Goal: Register for event/course

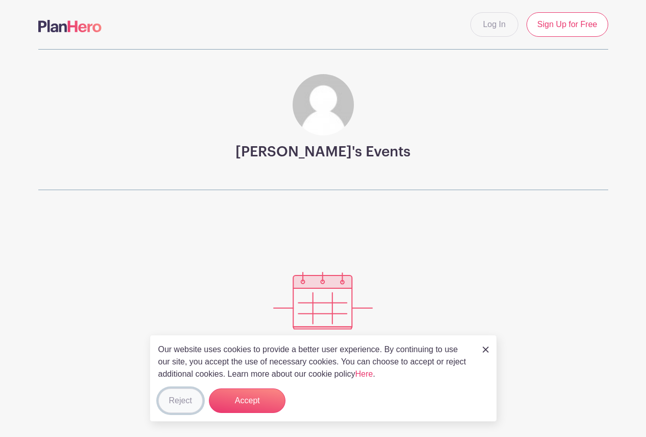
click at [171, 404] on button "Reject" at bounding box center [180, 400] width 44 height 25
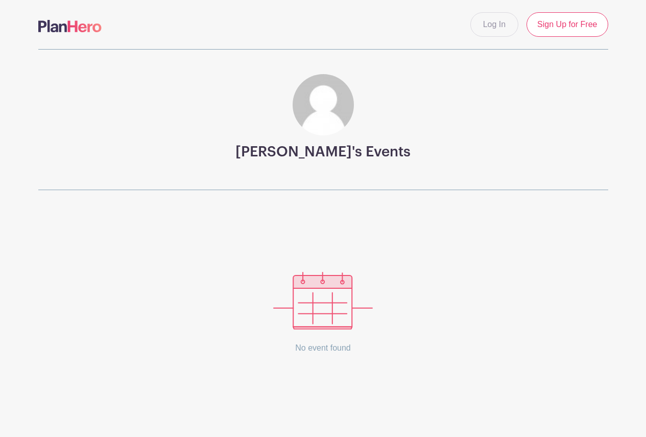
scroll to position [2, 0]
click at [322, 304] on img at bounding box center [323, 299] width 100 height 58
click at [321, 319] on img at bounding box center [323, 299] width 100 height 58
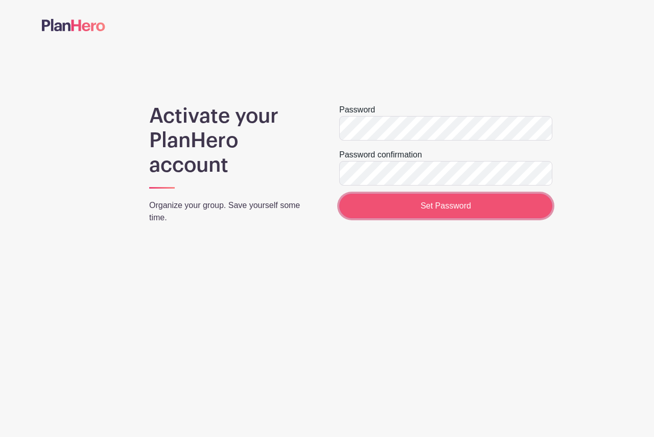
click at [428, 207] on input "Set Password" at bounding box center [445, 206] width 213 height 25
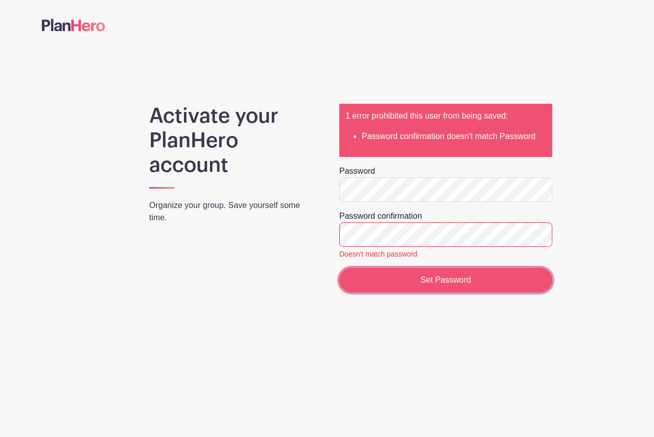
click at [412, 275] on input "Set Password" at bounding box center [445, 280] width 213 height 25
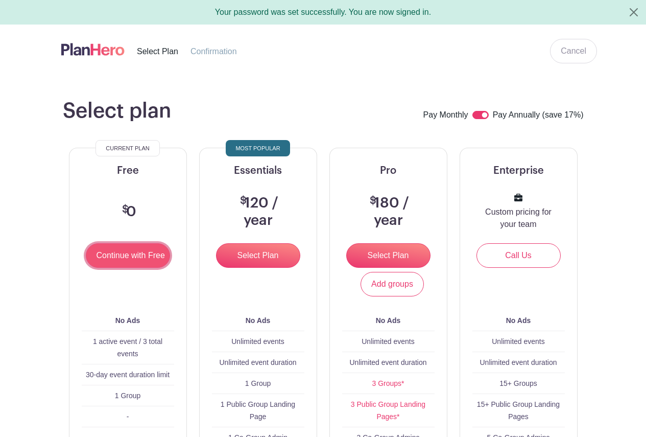
click at [135, 255] on input "Continue with Free" at bounding box center [128, 255] width 84 height 25
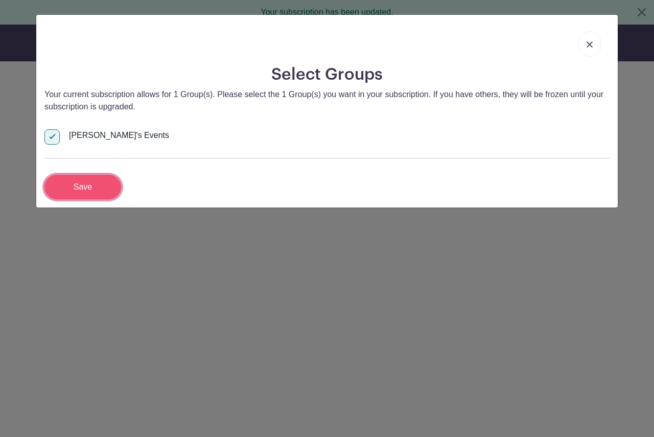
click at [80, 182] on input "Save" at bounding box center [82, 187] width 77 height 25
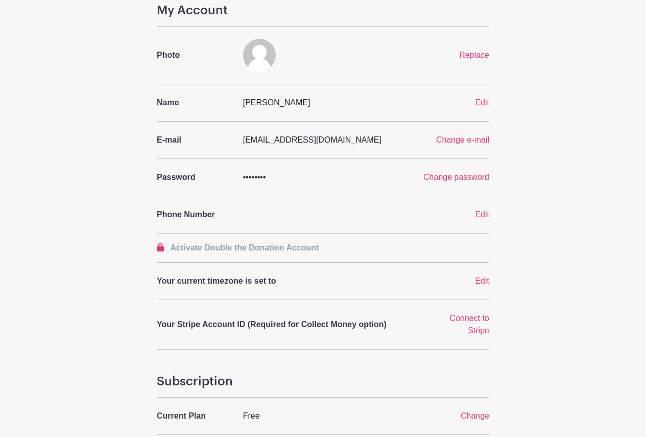
scroll to position [34, 0]
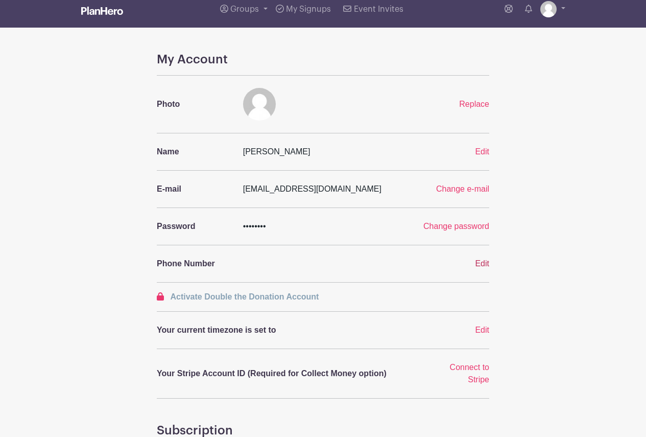
click at [479, 264] on span "Edit" at bounding box center [482, 263] width 14 height 9
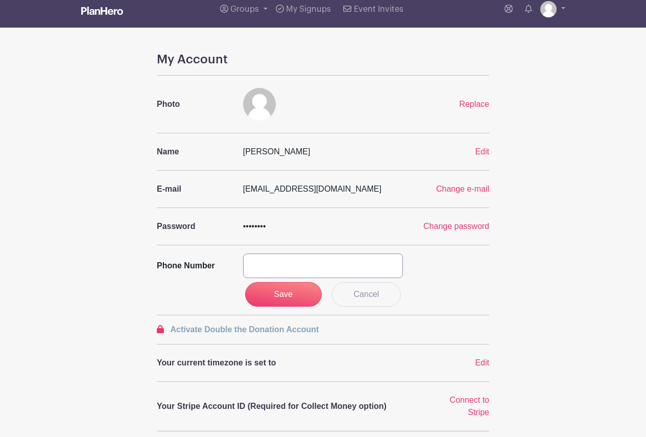
click at [289, 264] on input "text" at bounding box center [323, 265] width 160 height 25
type input "[PHONE_NUMBER]"
click at [279, 291] on input "Save" at bounding box center [283, 294] width 77 height 25
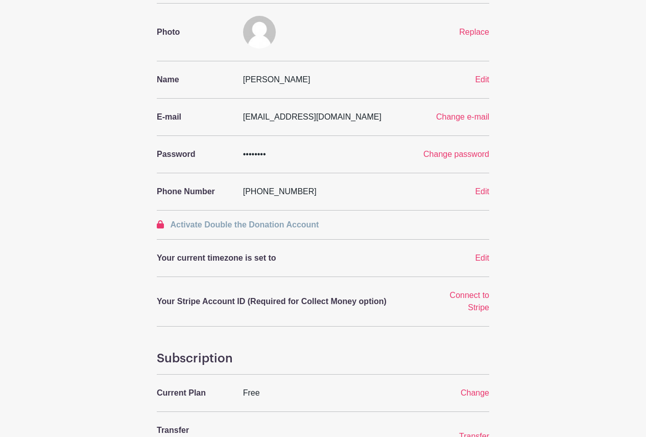
scroll to position [187, 0]
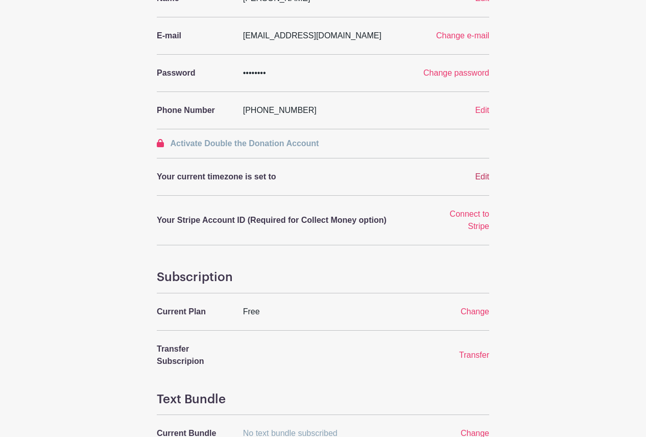
click at [482, 175] on span "Edit" at bounding box center [482, 176] width 14 height 9
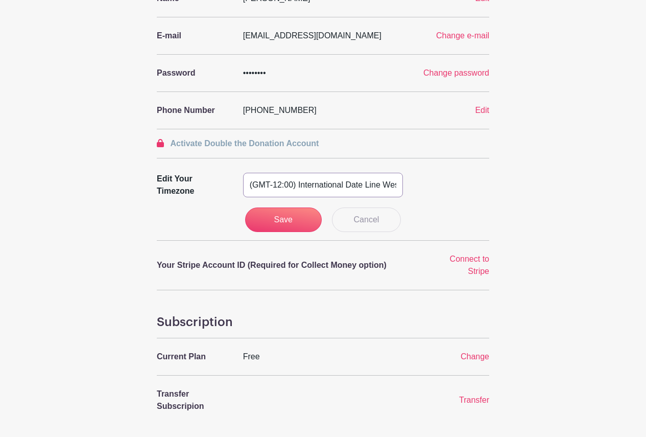
click at [341, 189] on select "(GMT-12:00) International Date Line West (GMT-11:00) American Samoa (GMT-11:00)…" at bounding box center [323, 185] width 160 height 25
select select "Eastern Time (US & Canada)"
click at [243, 173] on select "(GMT-12:00) International Date Line West (GMT-11:00) American Samoa (GMT-11:00)…" at bounding box center [323, 185] width 160 height 25
click at [282, 215] on input "Save" at bounding box center [283, 219] width 77 height 25
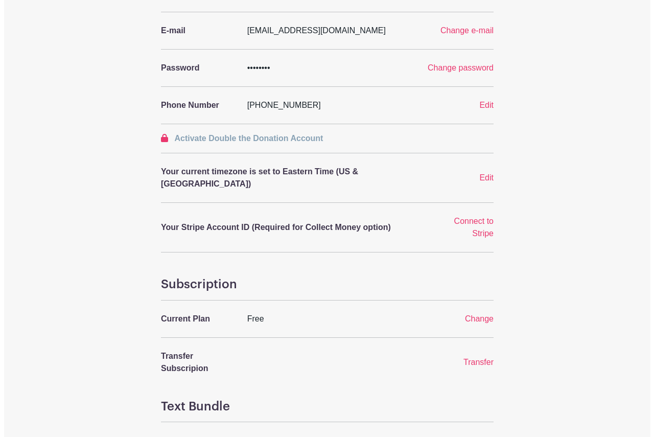
scroll to position [0, 0]
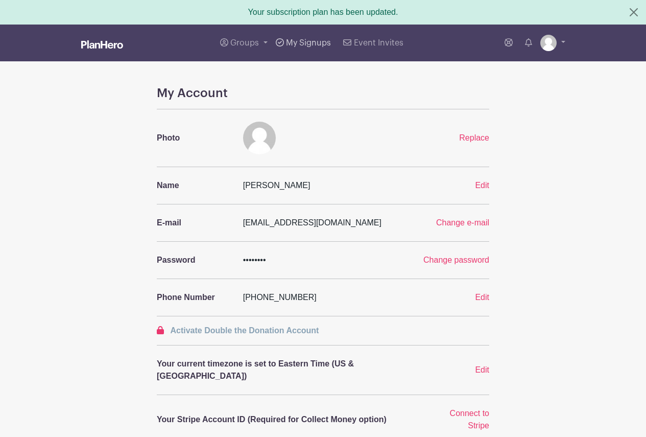
click at [311, 47] on link "My Signups" at bounding box center [303, 43] width 63 height 37
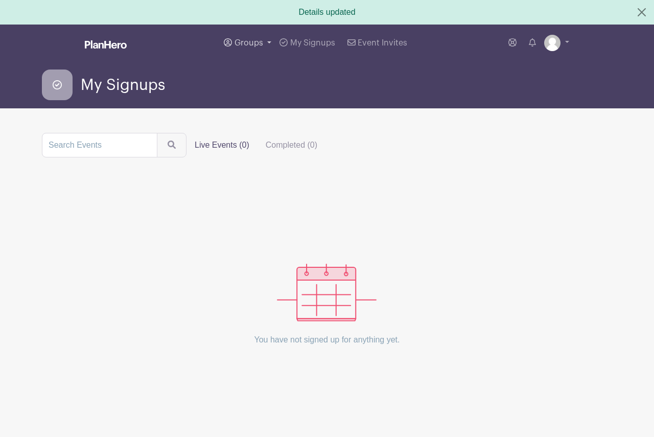
click at [247, 41] on span "Groups" at bounding box center [248, 43] width 29 height 8
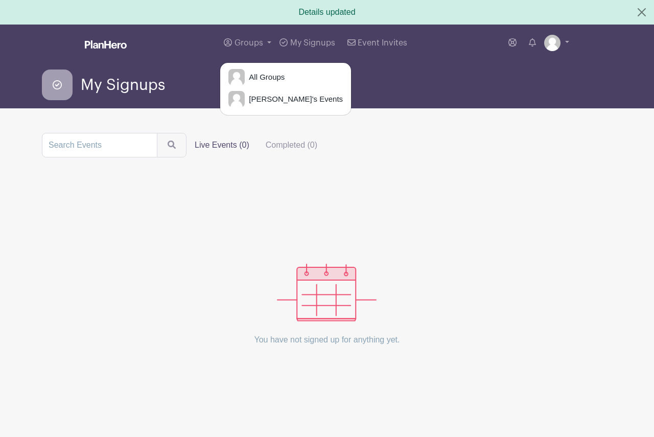
click at [353, 88] on div "My Signups" at bounding box center [327, 84] width 570 height 31
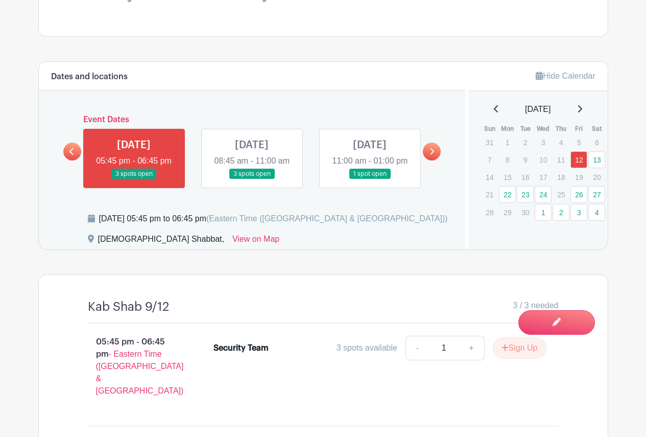
scroll to position [448, 0]
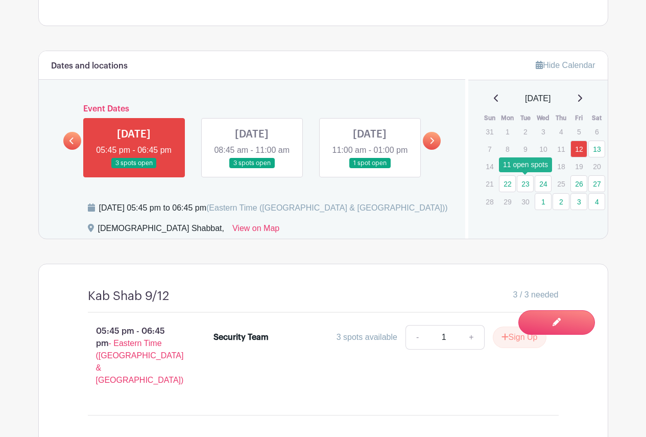
click at [526, 187] on link "23" at bounding box center [525, 183] width 17 height 17
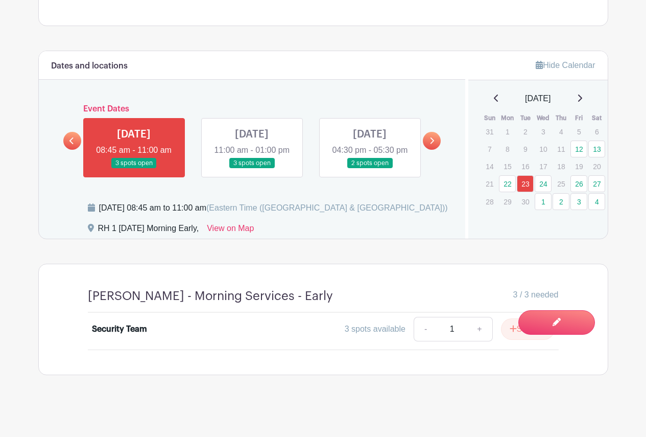
click at [252, 168] on link at bounding box center [252, 168] width 0 height 0
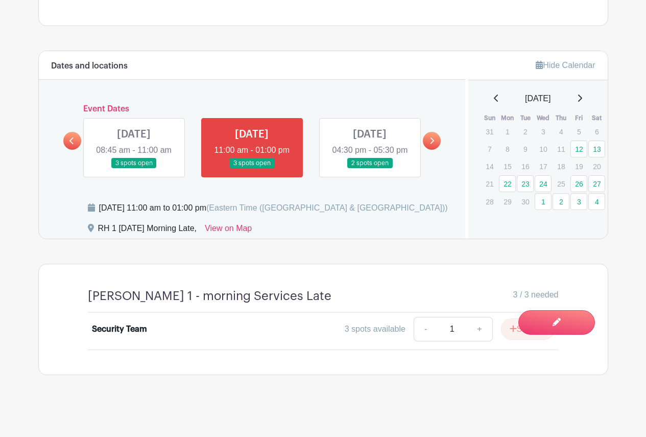
click at [134, 168] on link at bounding box center [134, 168] width 0 height 0
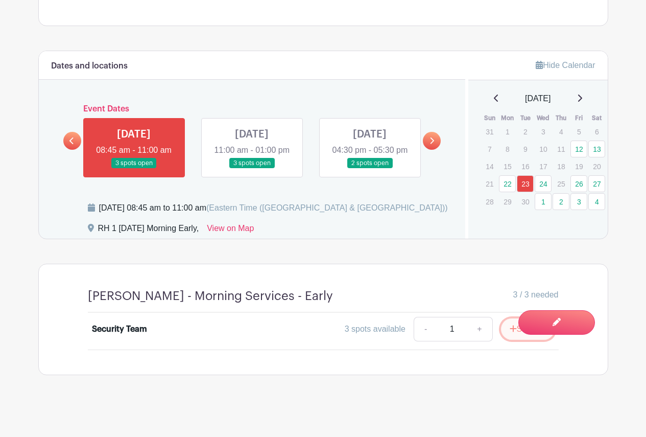
click at [529, 340] on button "Sign Up" at bounding box center [528, 328] width 54 height 21
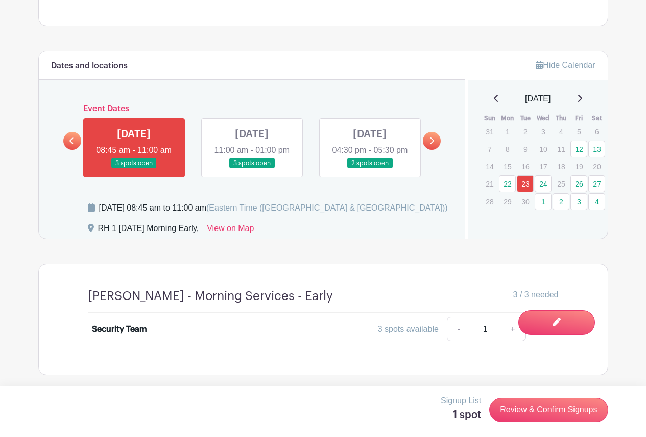
click at [252, 168] on link at bounding box center [252, 168] width 0 height 0
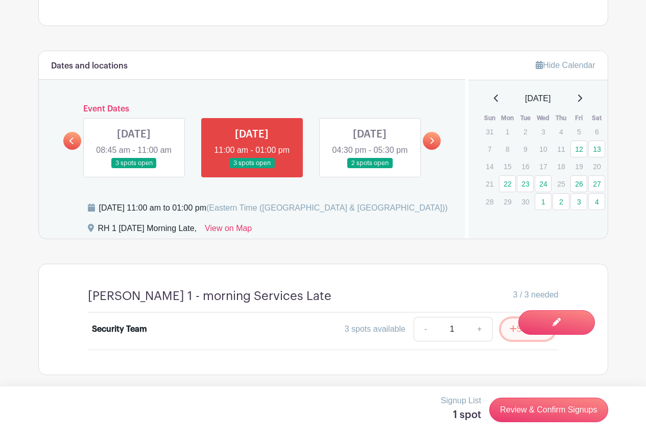
click at [529, 340] on button "Sign Up" at bounding box center [528, 328] width 54 height 21
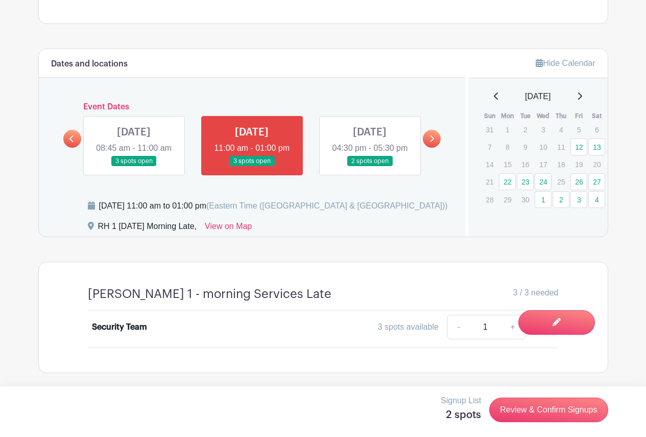
scroll to position [466, 0]
click at [370, 166] on link at bounding box center [370, 166] width 0 height 0
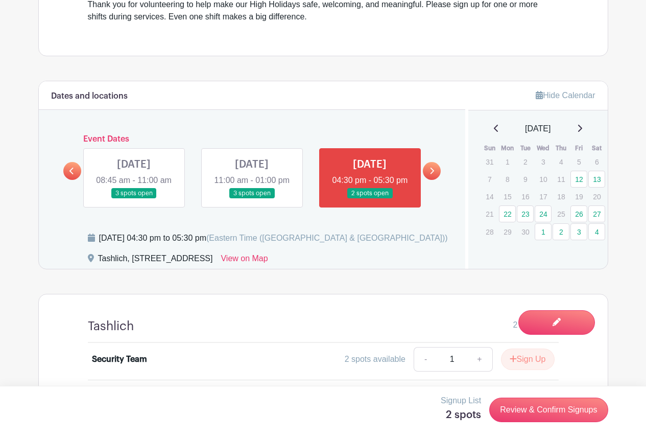
scroll to position [419, 0]
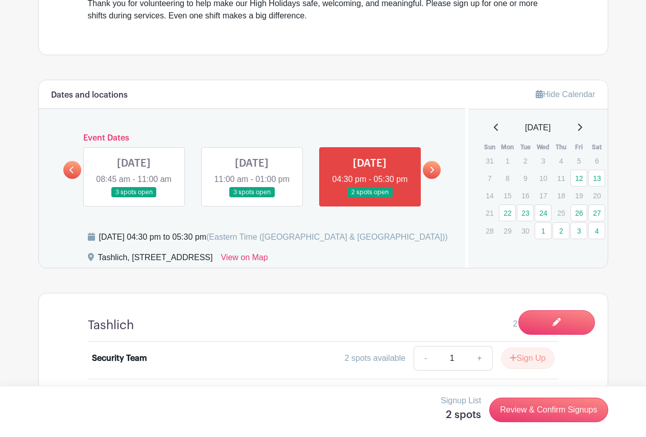
click at [433, 173] on icon at bounding box center [432, 169] width 4 height 7
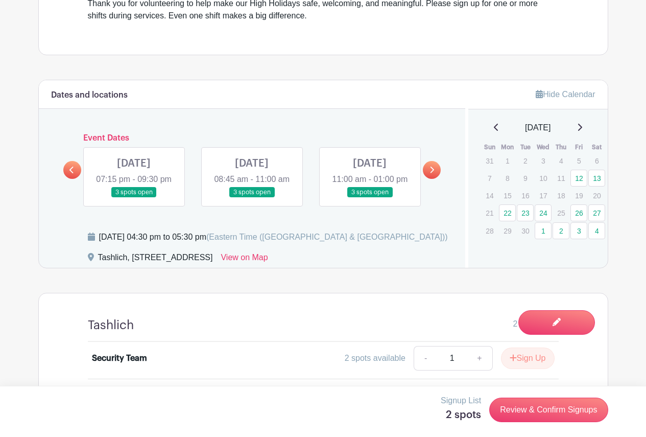
click at [252, 198] on link at bounding box center [252, 198] width 0 height 0
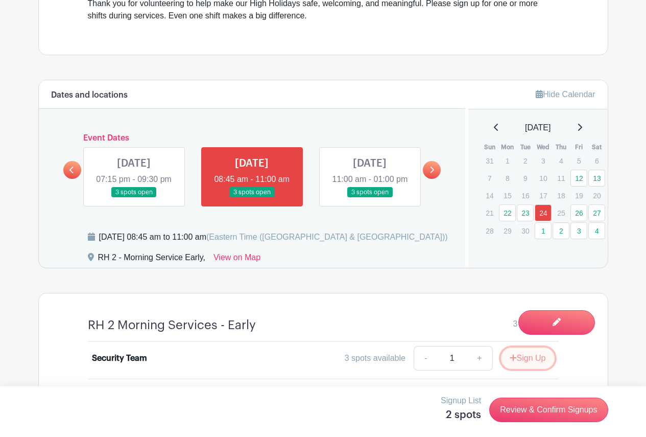
click at [532, 369] on button "Sign Up" at bounding box center [528, 357] width 54 height 21
click at [370, 198] on link at bounding box center [370, 198] width 0 height 0
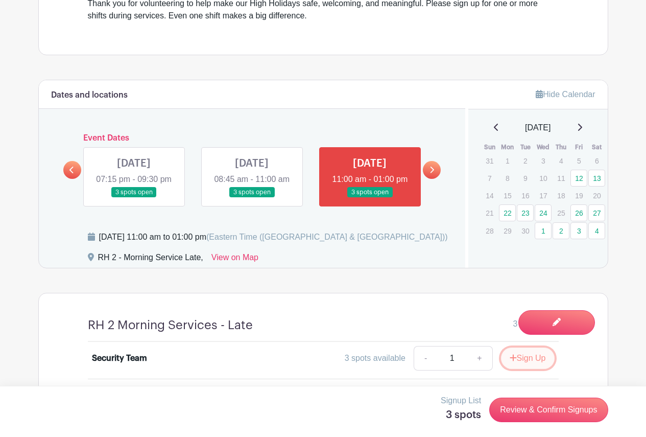
click at [525, 369] on button "Sign Up" at bounding box center [528, 357] width 54 height 21
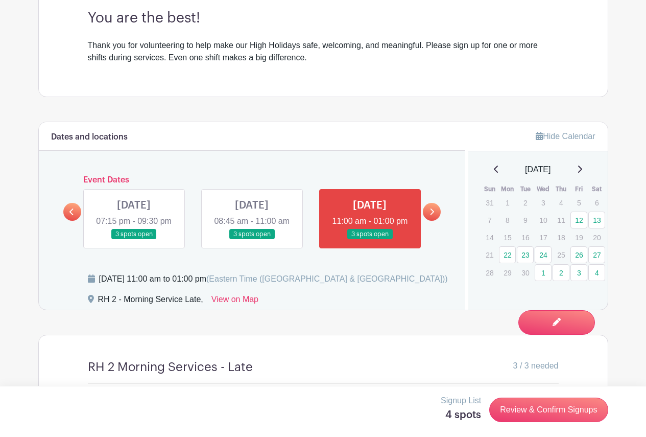
scroll to position [364, 0]
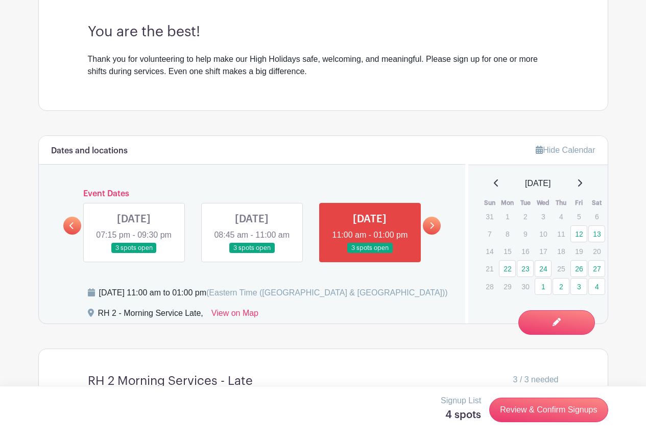
click at [77, 234] on link at bounding box center [72, 225] width 18 height 18
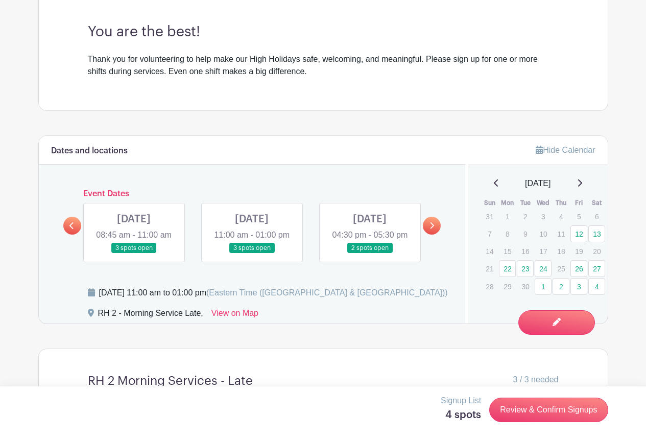
click at [75, 234] on link at bounding box center [72, 225] width 18 height 18
click at [252, 253] on link at bounding box center [252, 253] width 0 height 0
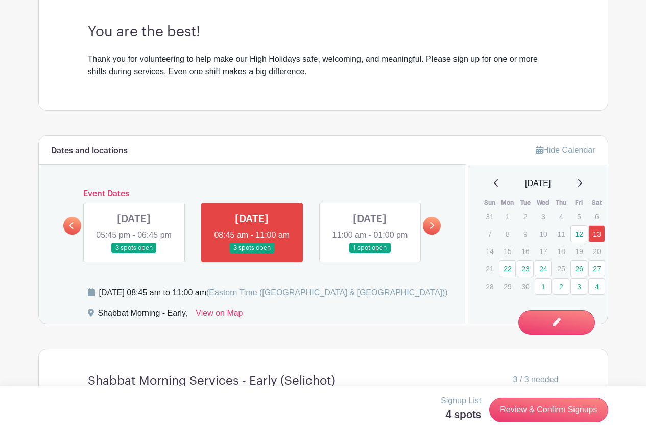
scroll to position [415, 0]
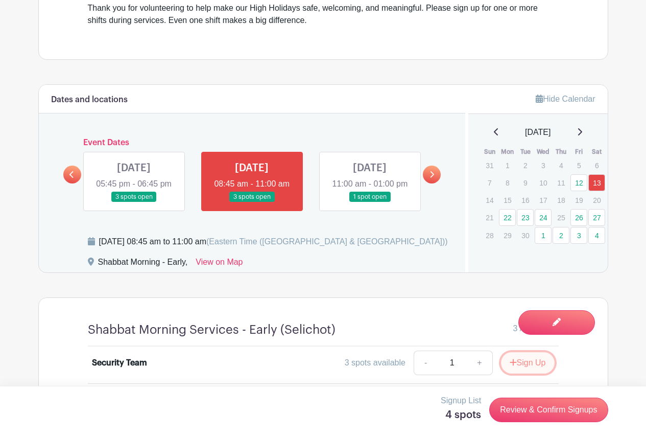
click at [527, 359] on button "Sign Up" at bounding box center [528, 362] width 54 height 21
click at [370, 202] on link at bounding box center [370, 202] width 0 height 0
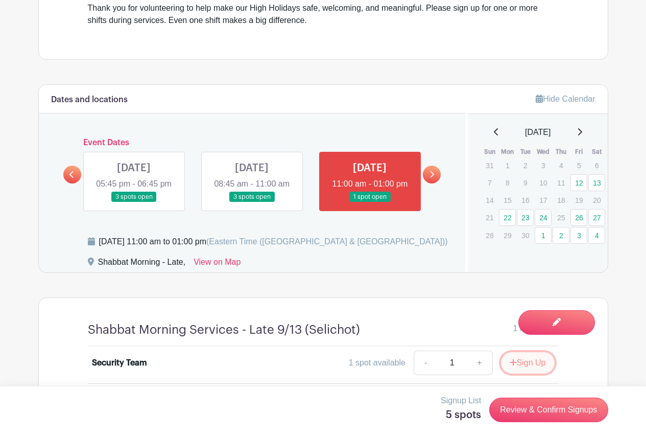
click at [525, 359] on button "Sign Up" at bounding box center [528, 362] width 54 height 21
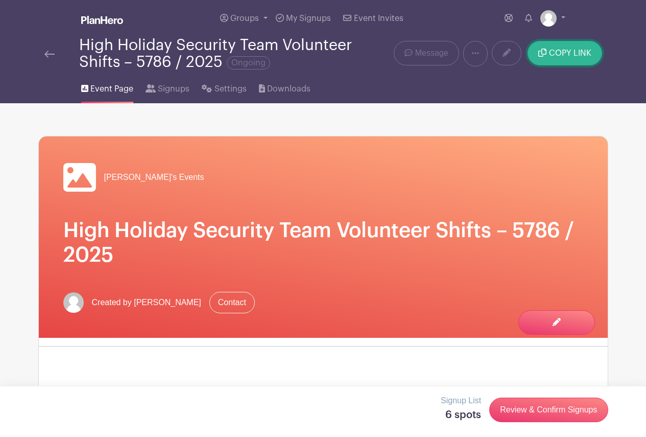
click at [559, 59] on button "COPY LINK" at bounding box center [564, 53] width 74 height 25
